Goal: Information Seeking & Learning: Check status

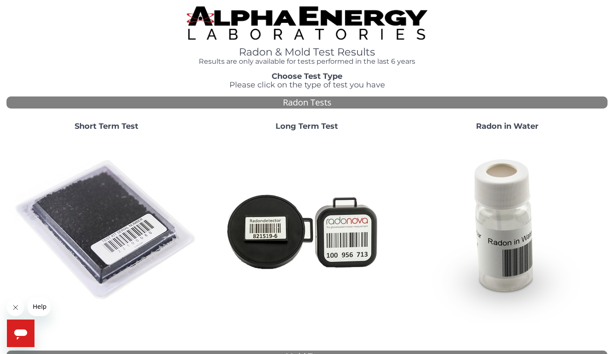
click at [306, 126] on strong "Long Term Test" at bounding box center [307, 126] width 63 height 9
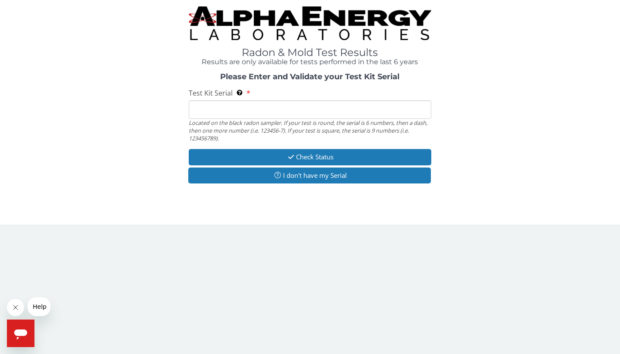
click at [339, 108] on input "Test Kit Serial Located on the black radon sampler. If your test is round, the …" at bounding box center [310, 109] width 243 height 19
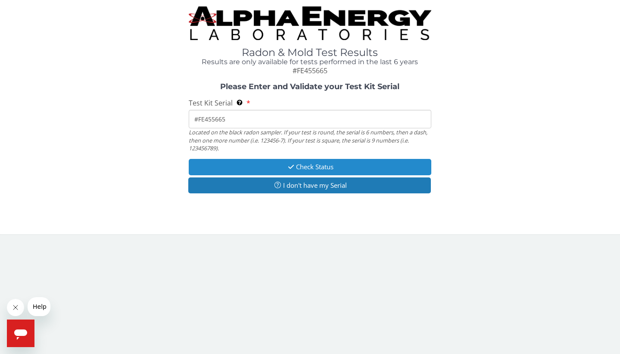
type input "#FE455665"
click at [300, 168] on button "Check Status" at bounding box center [310, 167] width 243 height 16
